Goal: Task Accomplishment & Management: Complete application form

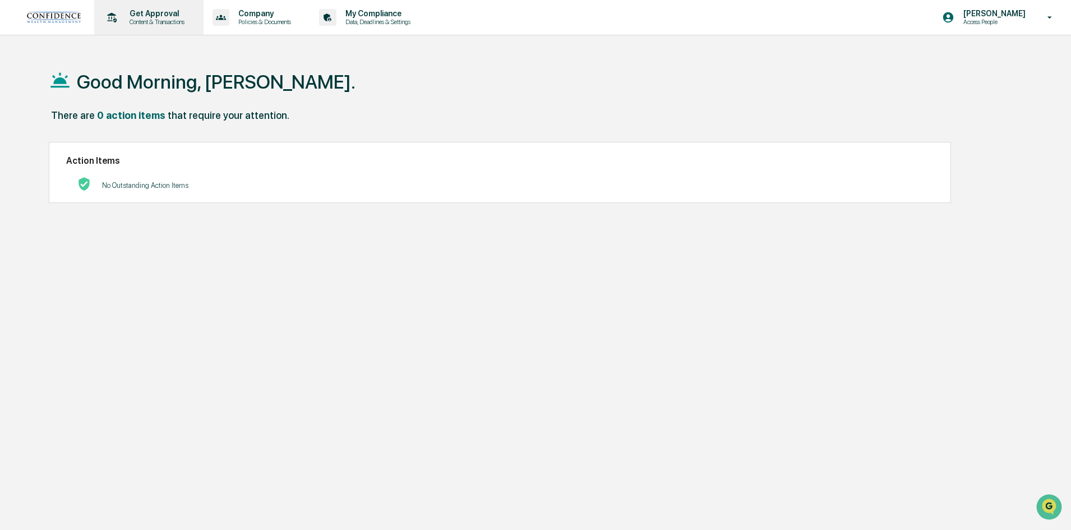
click at [169, 19] on p "Content & Transactions" at bounding box center [156, 22] width 70 height 8
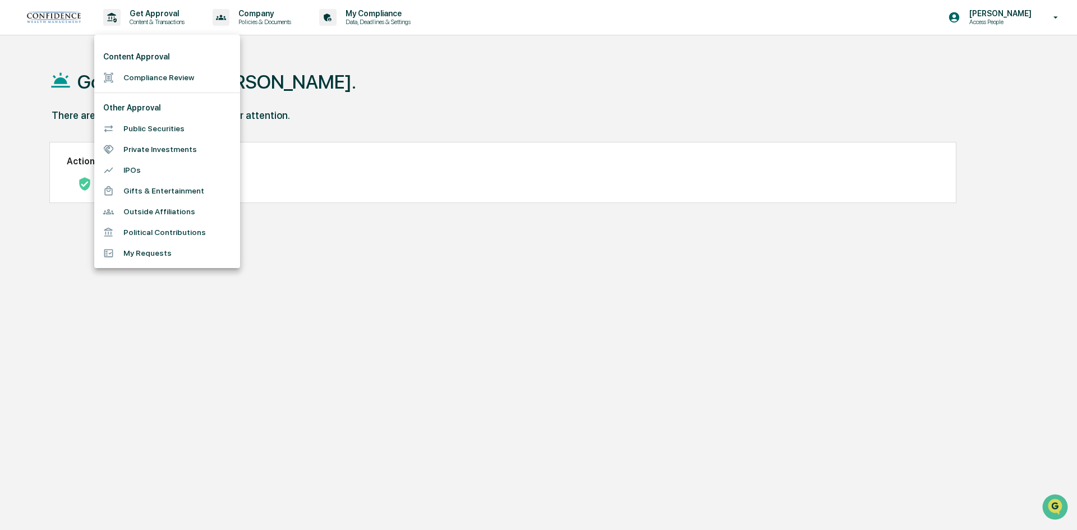
click at [158, 252] on li "My Requests" at bounding box center [167, 253] width 146 height 21
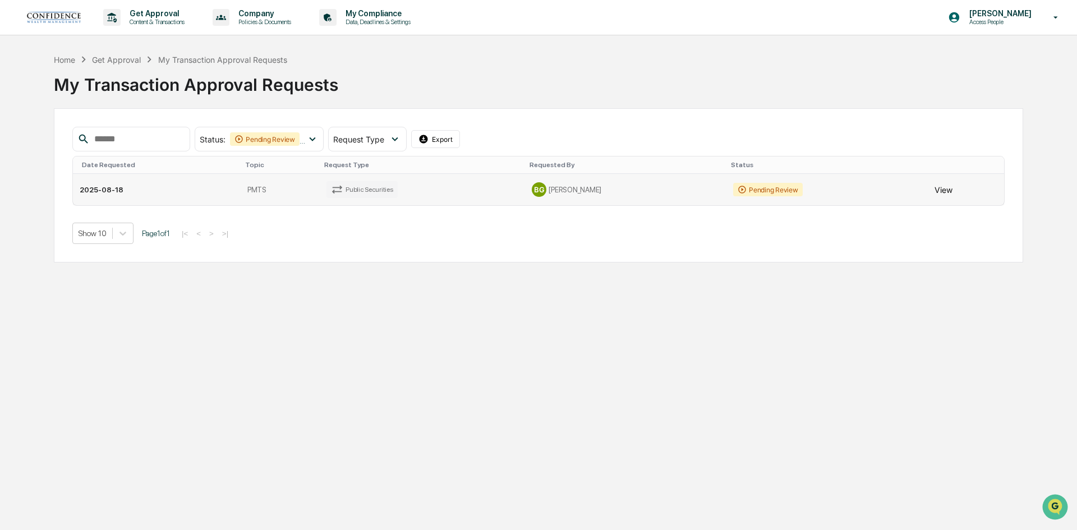
click at [934, 193] on button "View" at bounding box center [943, 189] width 18 height 22
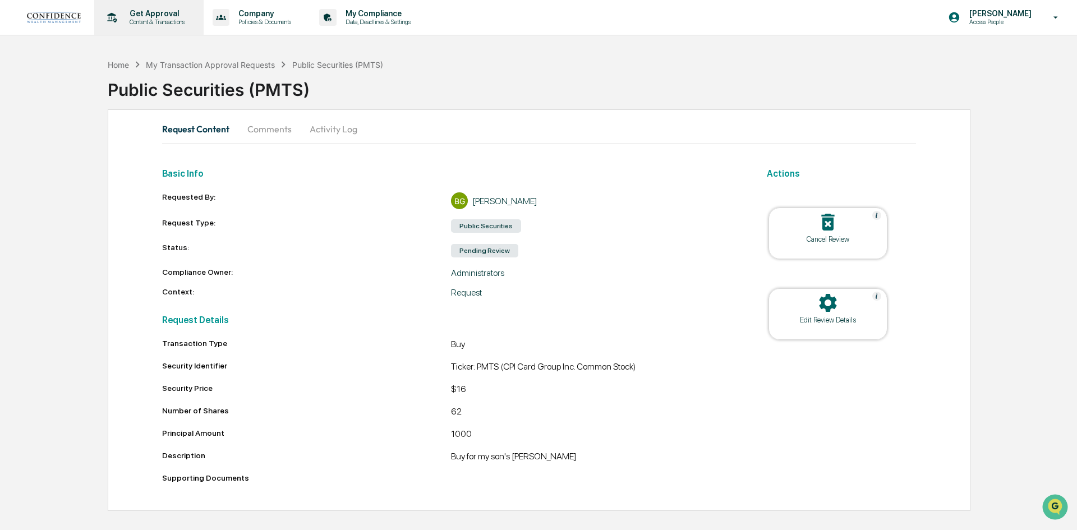
click at [164, 19] on p "Content & Transactions" at bounding box center [156, 22] width 70 height 8
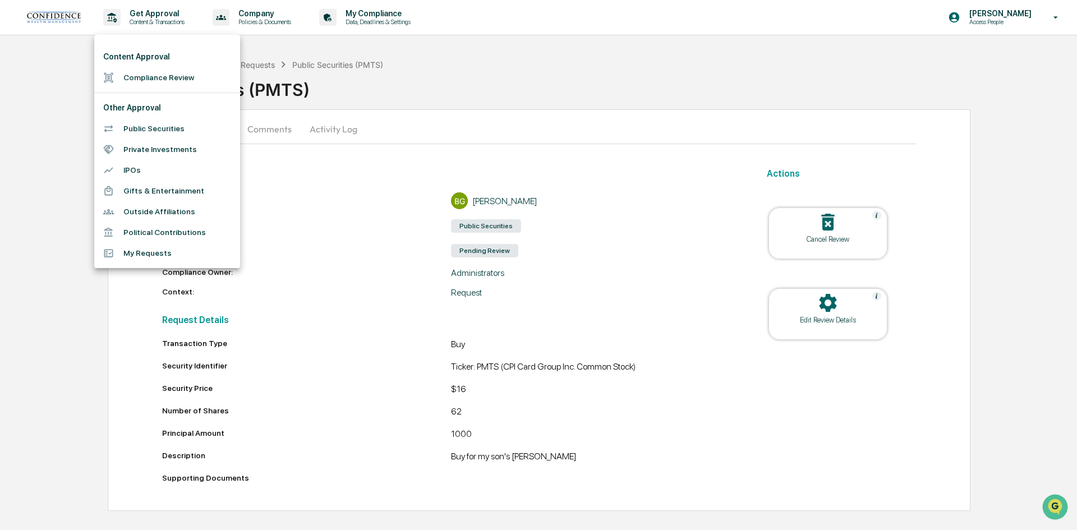
click at [151, 128] on li "Public Securities" at bounding box center [167, 128] width 146 height 21
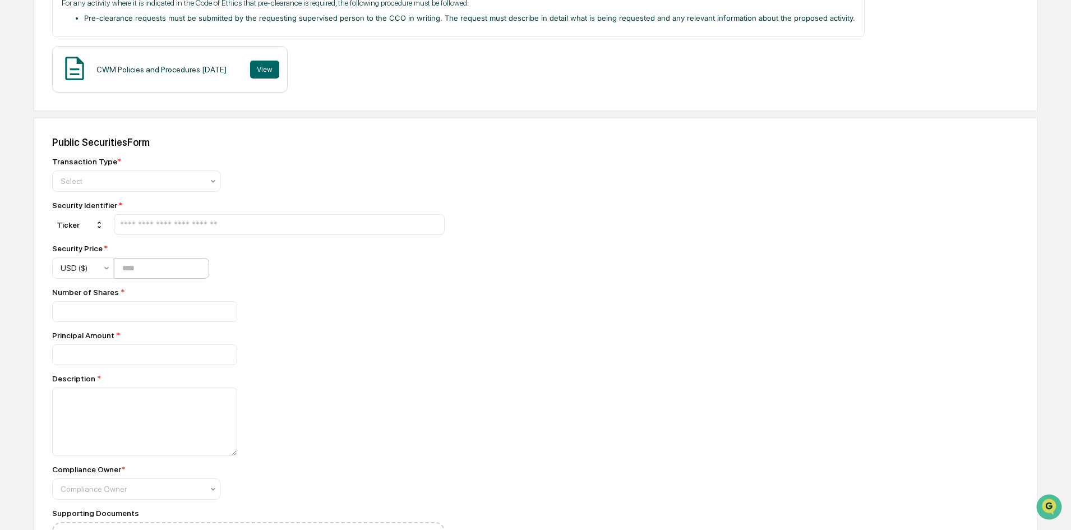
scroll to position [224, 0]
click at [167, 173] on div "Select" at bounding box center [132, 181] width 154 height 16
click at [132, 208] on div "Buy" at bounding box center [136, 207] width 167 height 22
click at [149, 223] on input "text" at bounding box center [279, 224] width 321 height 11
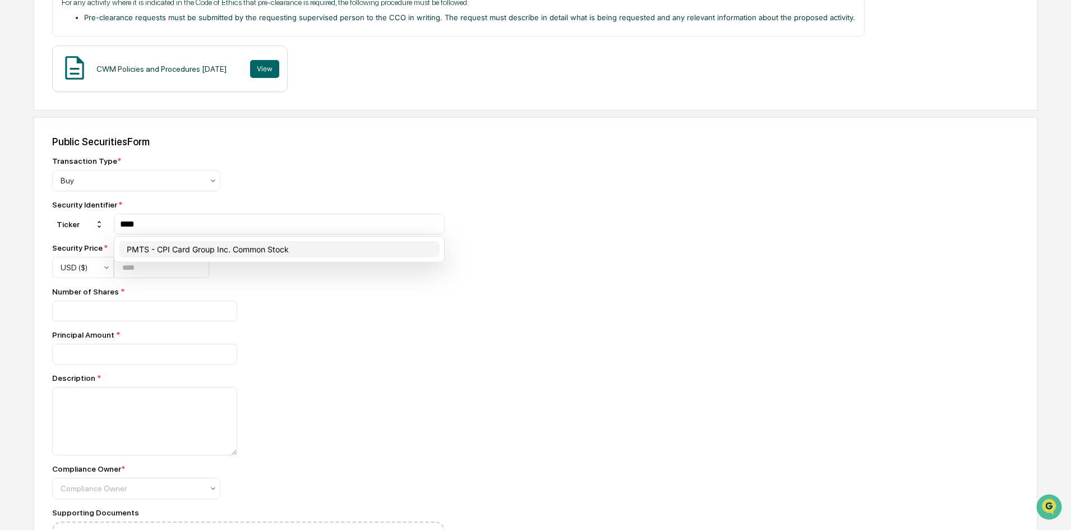
type input "****"
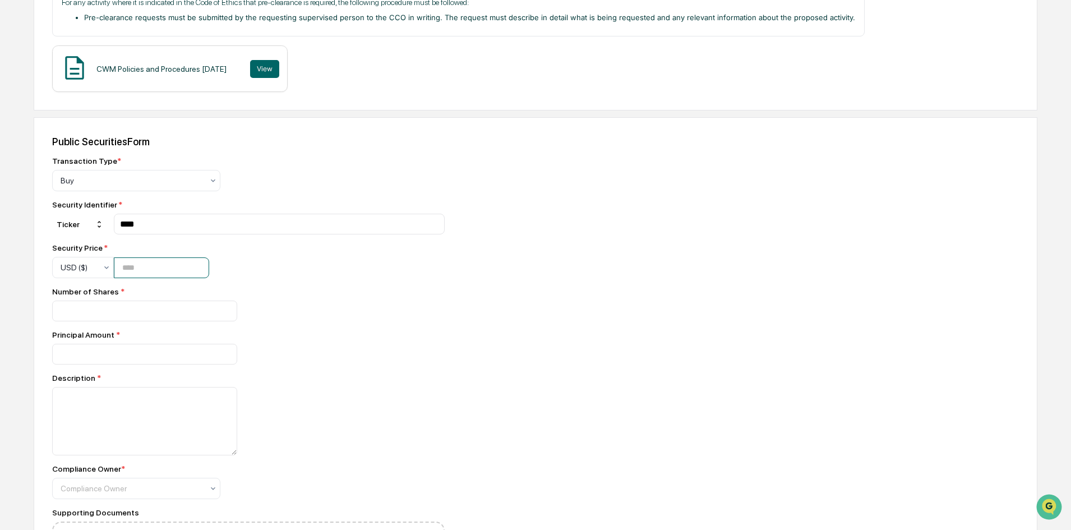
click at [167, 264] on input "number" at bounding box center [161, 267] width 95 height 21
type input "*****"
click at [147, 313] on input "number" at bounding box center [144, 311] width 185 height 21
type input "**"
click at [187, 321] on input "number" at bounding box center [144, 311] width 185 height 21
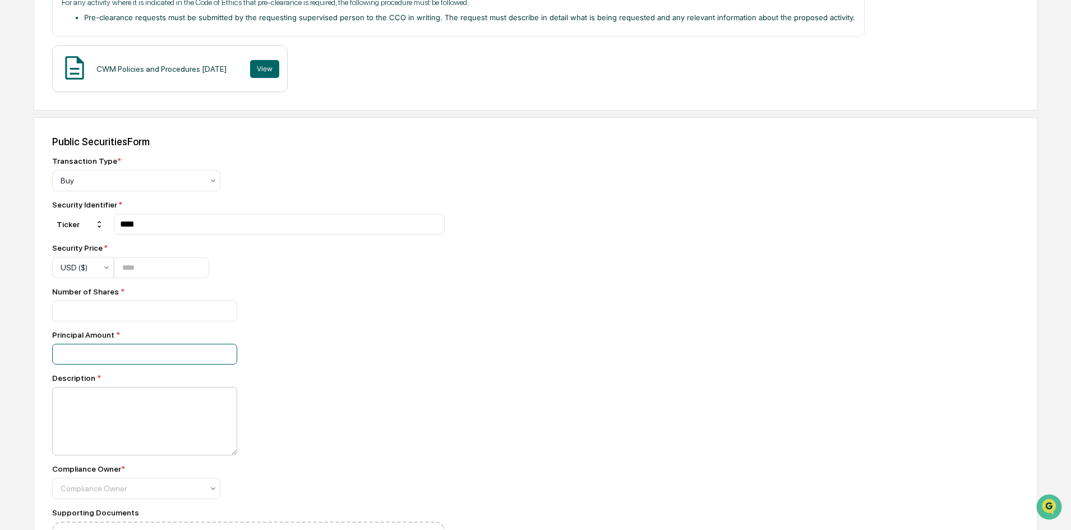
type input "****"
click at [138, 421] on textarea at bounding box center [144, 421] width 185 height 68
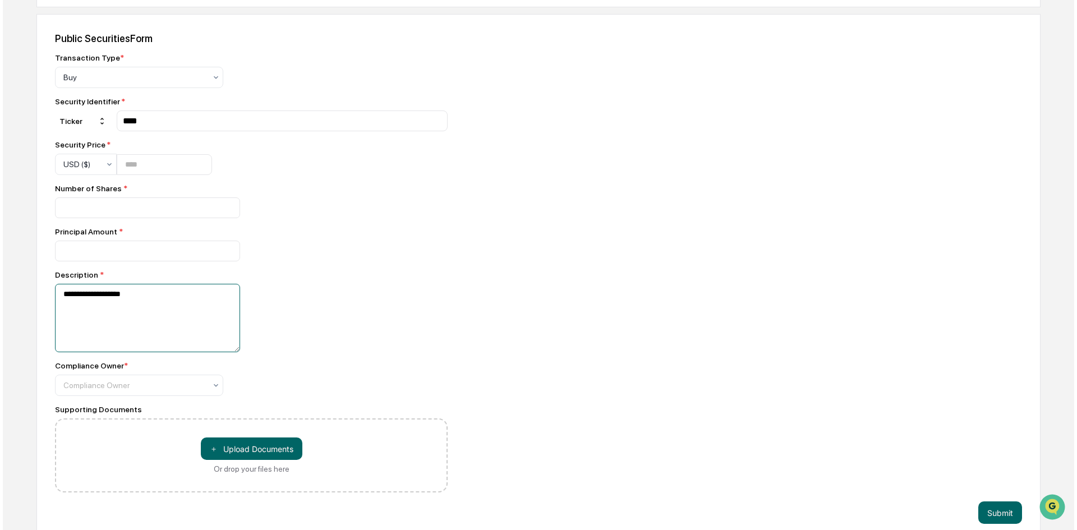
scroll to position [342, 0]
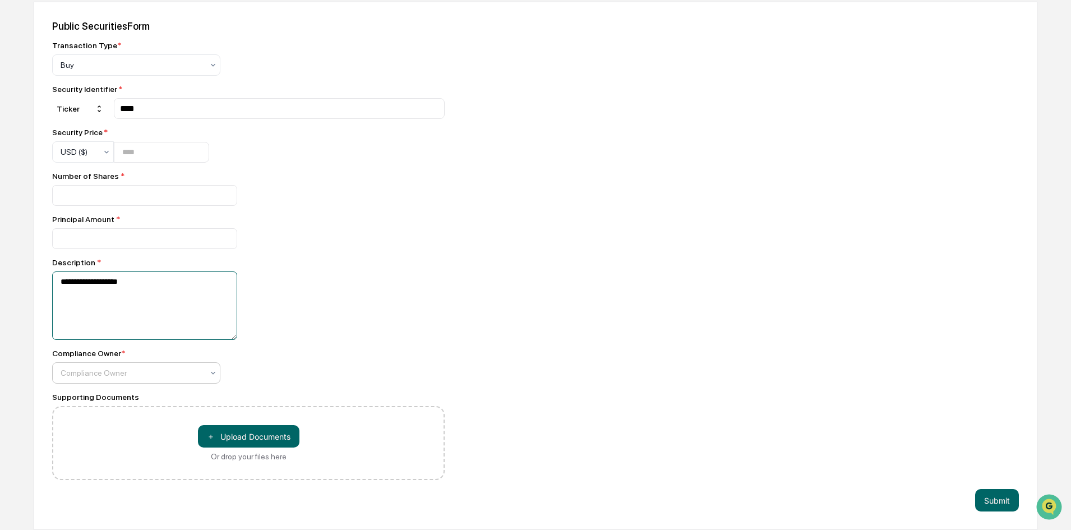
type textarea "**********"
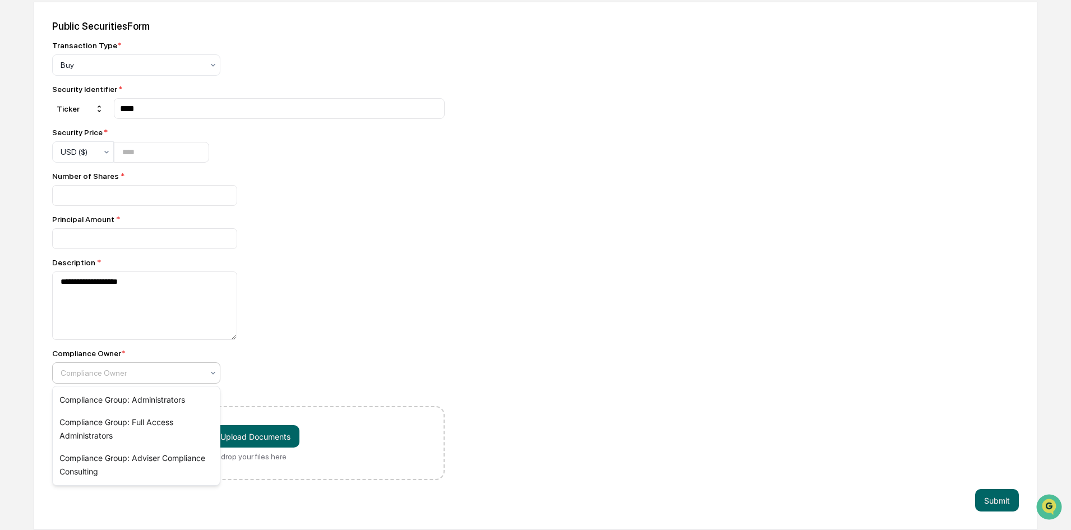
click at [149, 370] on div at bounding box center [132, 372] width 142 height 11
click at [141, 396] on div "Compliance Group: Administrators" at bounding box center [136, 400] width 167 height 22
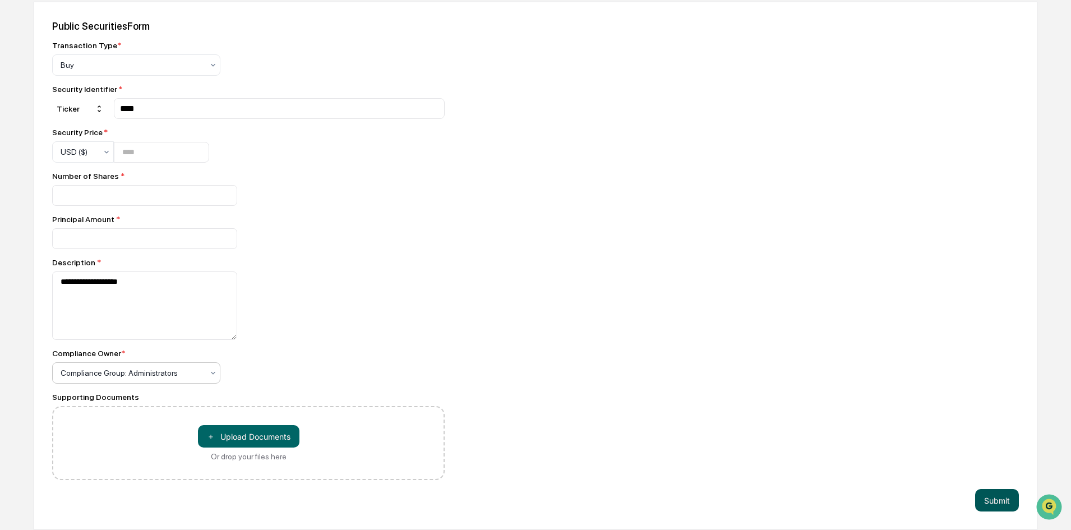
click at [983, 501] on button "Submit" at bounding box center [997, 500] width 44 height 22
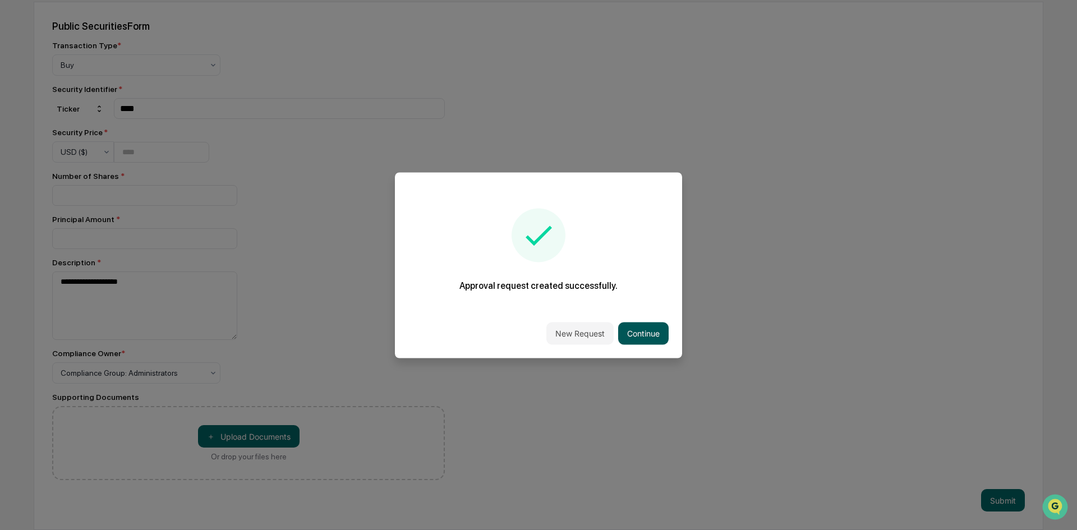
click at [637, 340] on button "Continue" at bounding box center [643, 333] width 50 height 22
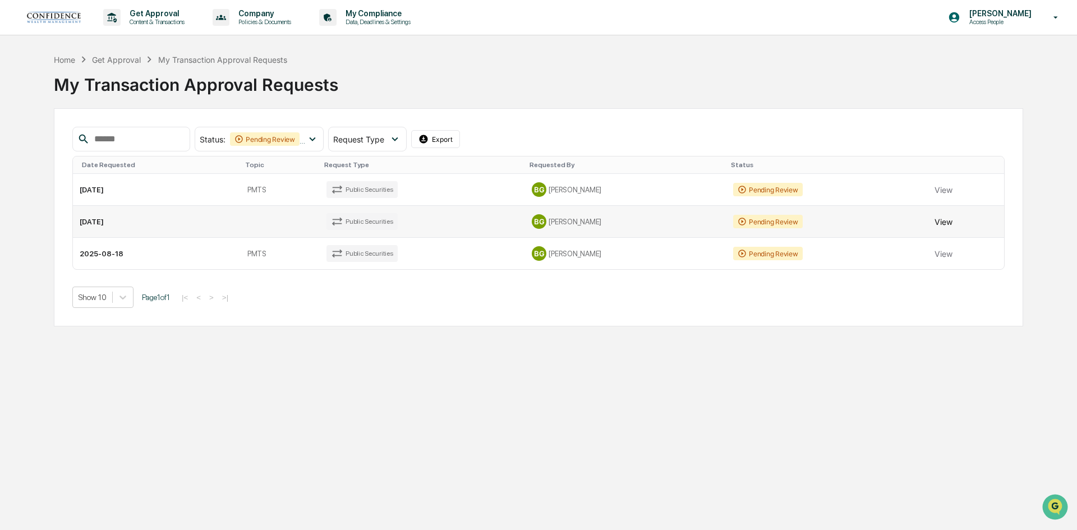
click at [934, 220] on button "View" at bounding box center [943, 221] width 18 height 22
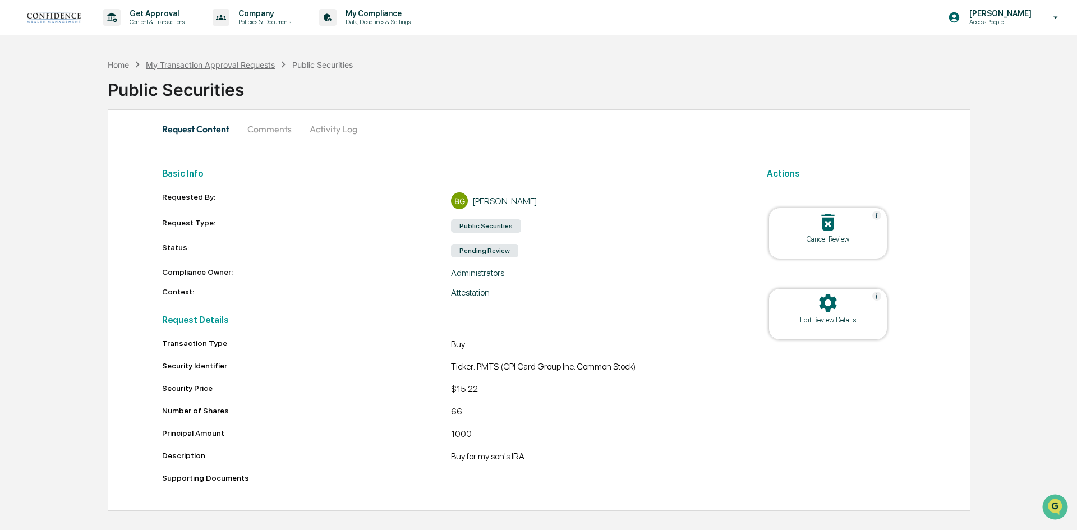
click at [203, 63] on div "My Transaction Approval Requests" at bounding box center [210, 65] width 129 height 10
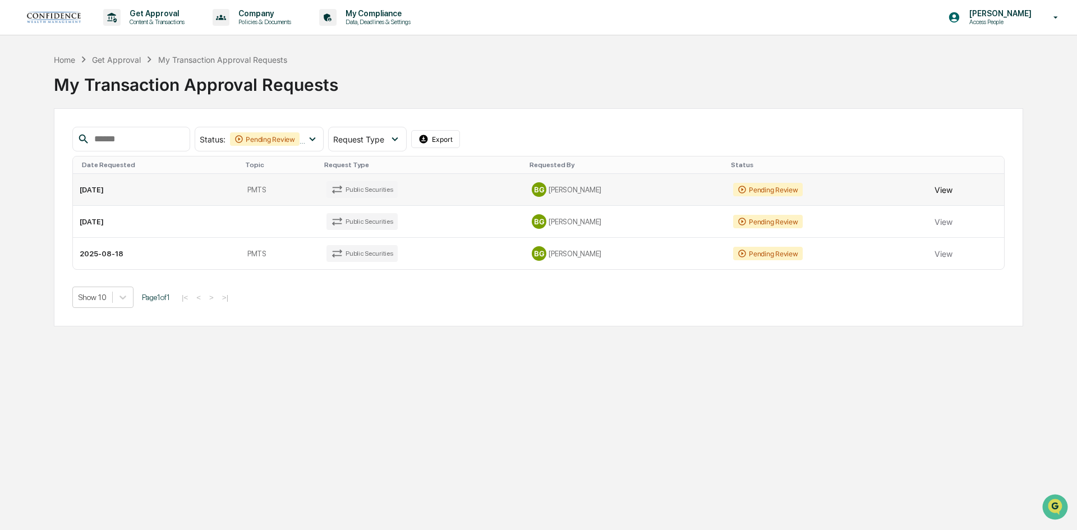
click at [945, 186] on button "View" at bounding box center [943, 189] width 18 height 22
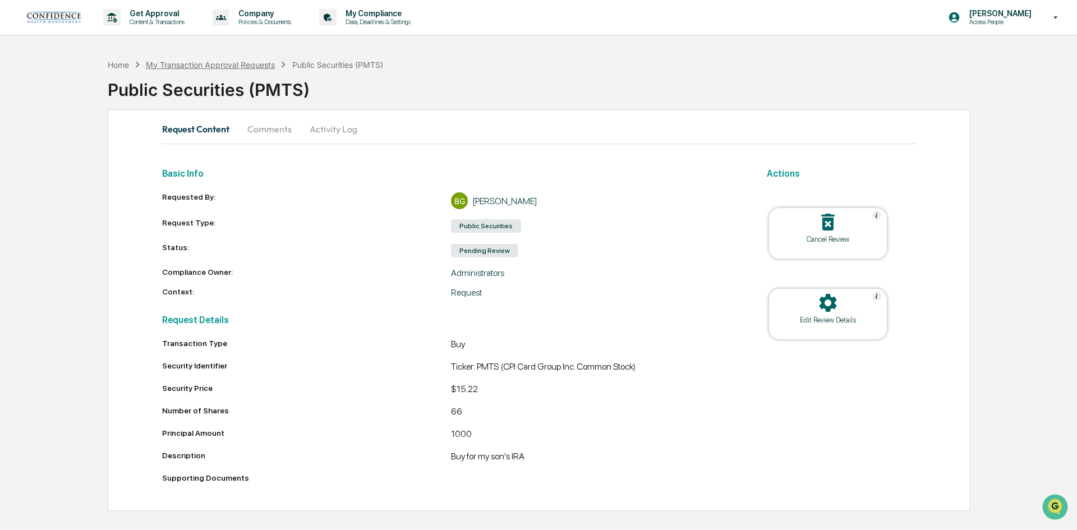
click at [206, 62] on div "My Transaction Approval Requests" at bounding box center [210, 65] width 129 height 10
